Goal: Download file/media

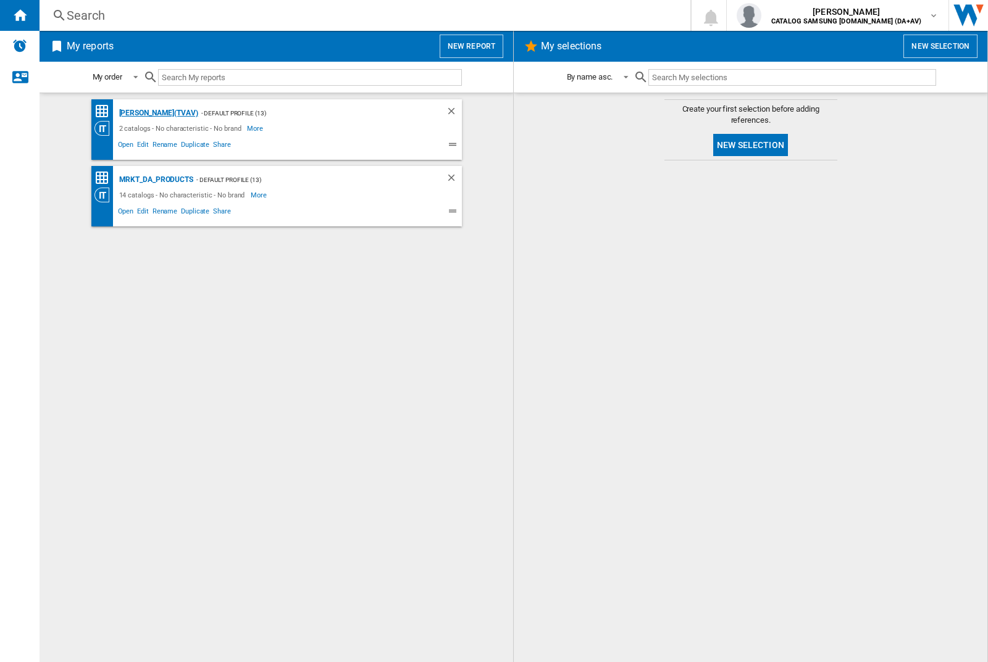
click at [137, 113] on div "[PERSON_NAME](TVAV)" at bounding box center [157, 113] width 82 height 15
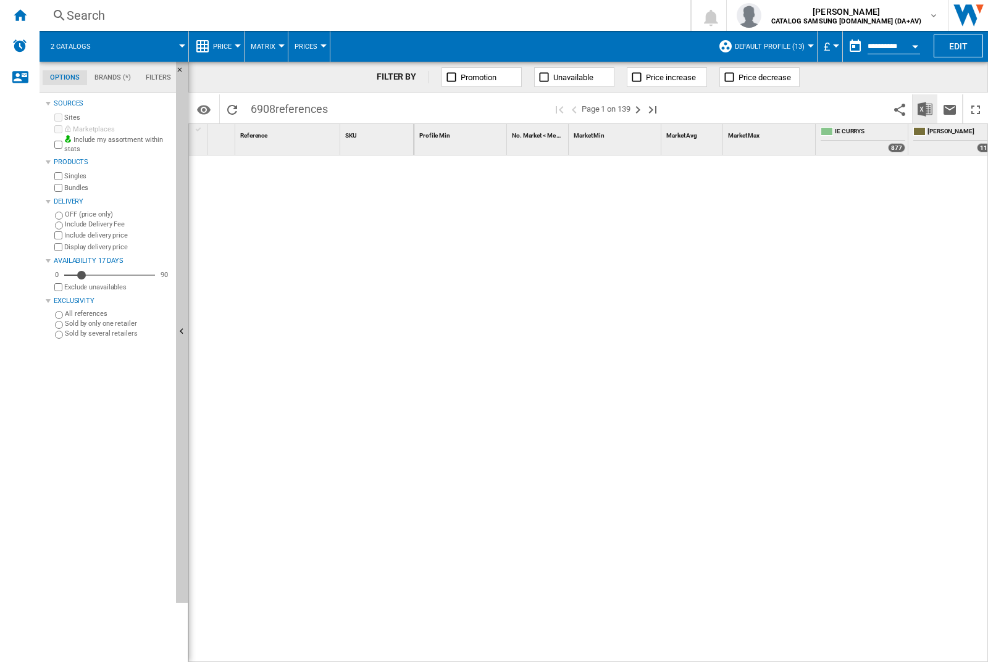
click at [925, 109] on img "Download in Excel" at bounding box center [924, 109] width 15 height 15
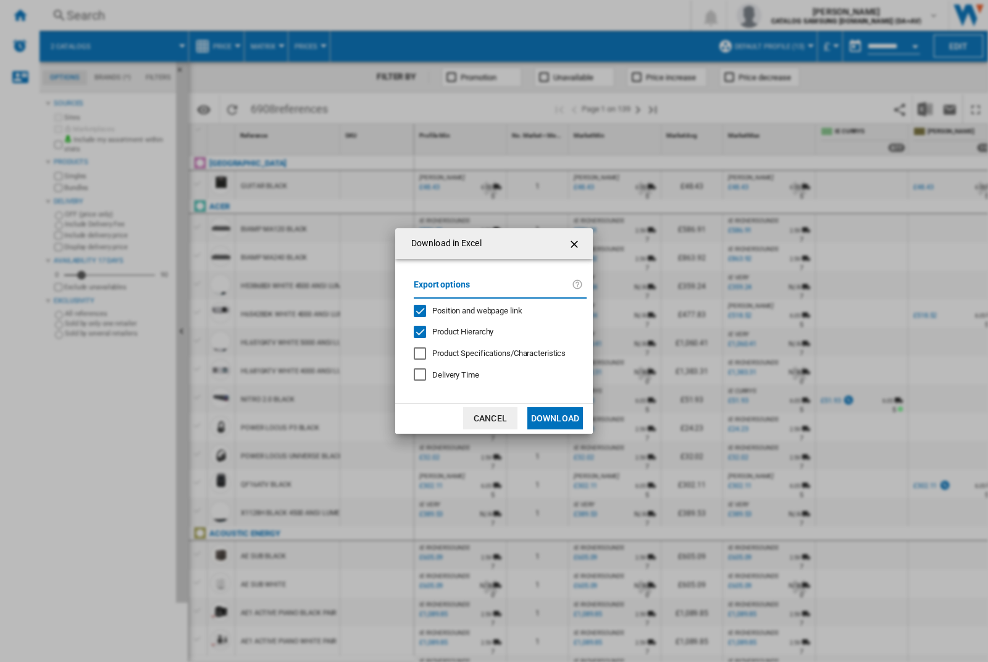
click at [495, 311] on span "Position and webpage link" at bounding box center [477, 310] width 90 height 9
click at [555, 419] on button "Download" at bounding box center [555, 418] width 56 height 22
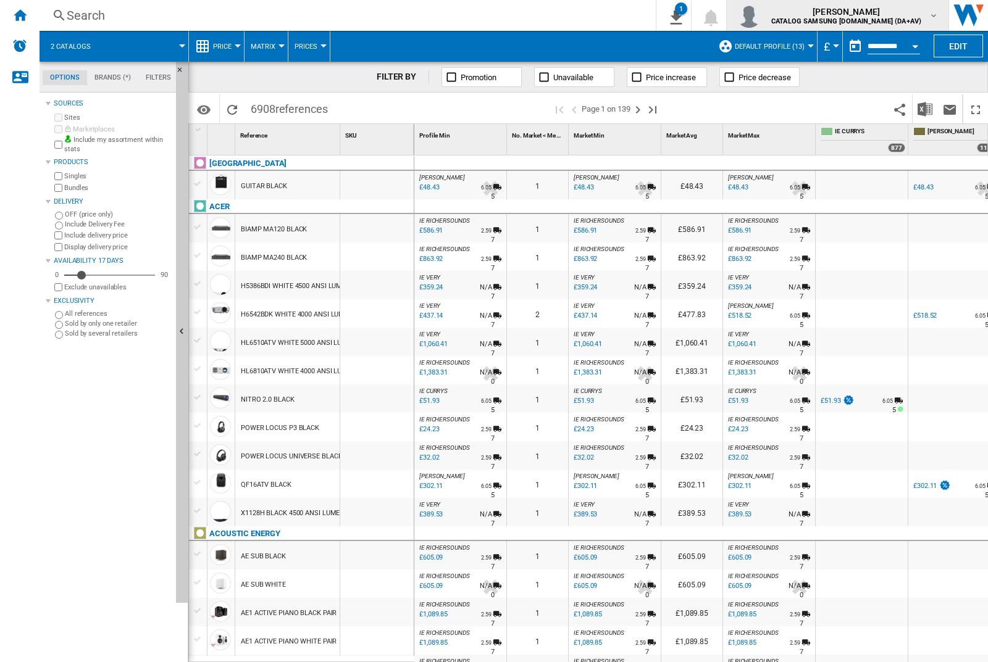
click at [761, 15] on img "button" at bounding box center [748, 15] width 25 height 25
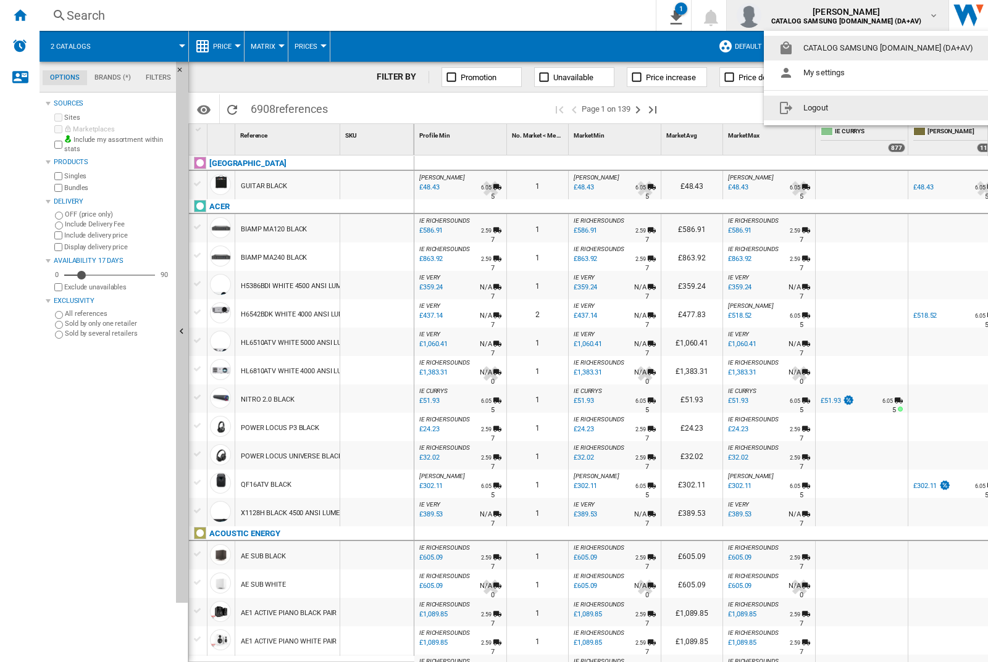
click at [859, 108] on button "Logout" at bounding box center [878, 108] width 229 height 25
